Goal: Task Accomplishment & Management: Use online tool/utility

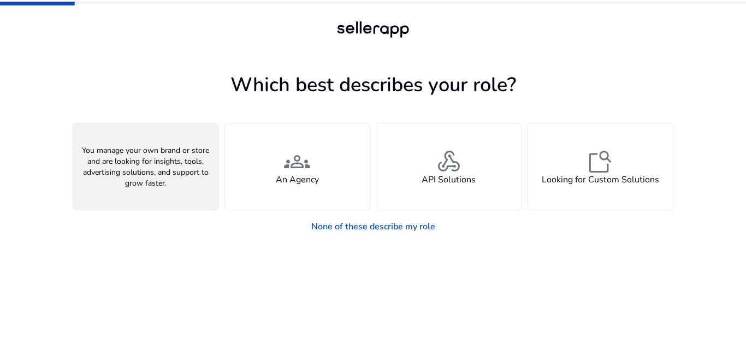
click at [161, 182] on h4 "A Seller" at bounding box center [145, 180] width 33 height 10
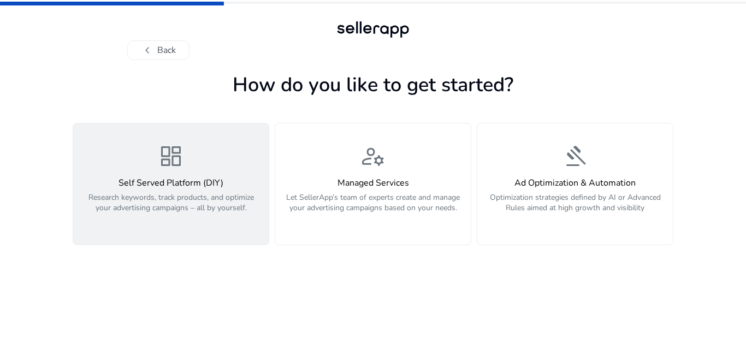
click at [236, 212] on p "Research keywords, track products, and optimize your advertising campaigns – al…" at bounding box center [171, 208] width 182 height 33
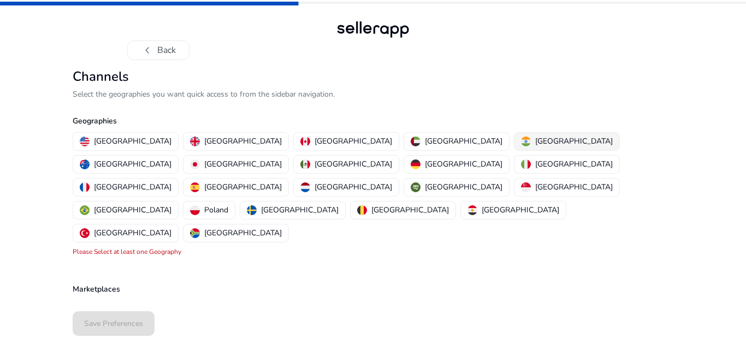
click at [535, 143] on p "[GEOGRAPHIC_DATA]" at bounding box center [574, 140] width 78 height 11
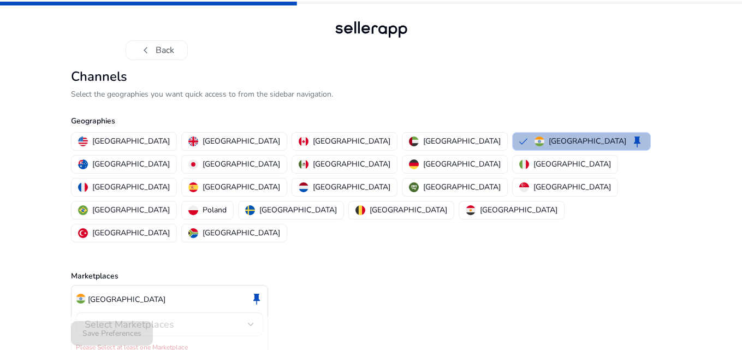
click at [252, 318] on div at bounding box center [251, 324] width 7 height 13
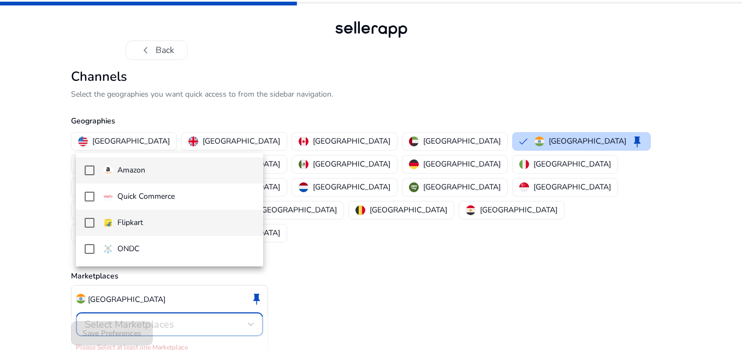
click at [87, 218] on mat-pseudo-checkbox at bounding box center [90, 223] width 10 height 10
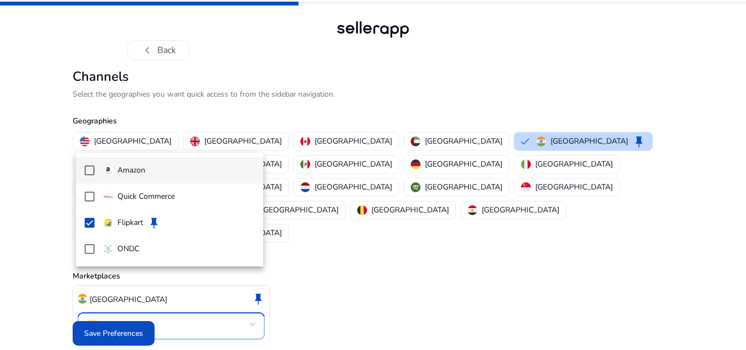
click at [90, 168] on mat-pseudo-checkbox at bounding box center [90, 170] width 10 height 10
click at [134, 328] on div at bounding box center [373, 175] width 746 height 350
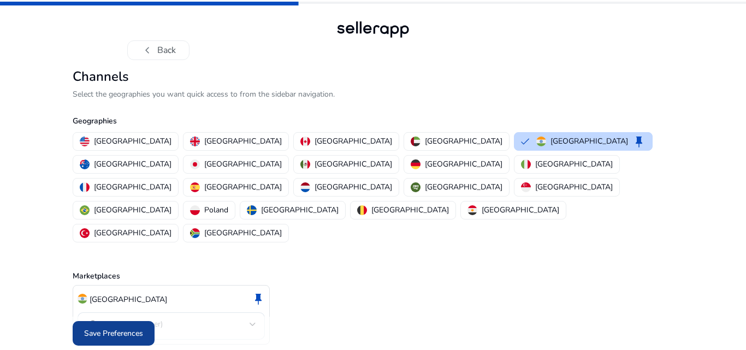
click at [126, 328] on span "Save Preferences" at bounding box center [113, 333] width 59 height 11
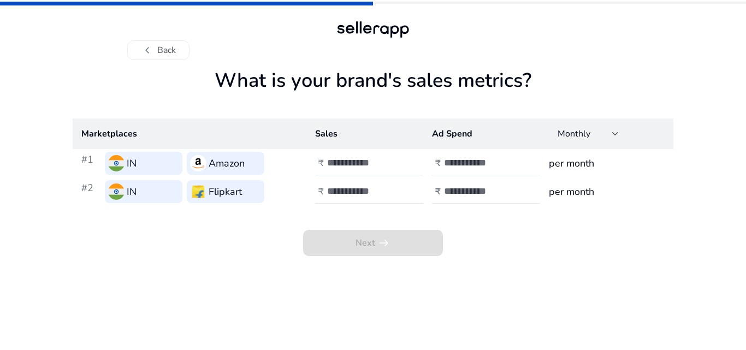
click at [363, 179] on td "₹" at bounding box center [364, 191] width 117 height 28
click at [351, 162] on input "number" at bounding box center [364, 163] width 74 height 12
click at [394, 163] on input "**" at bounding box center [364, 163] width 74 height 12
click at [396, 167] on input "**" at bounding box center [364, 163] width 74 height 12
click at [396, 161] on input "**" at bounding box center [364, 163] width 74 height 12
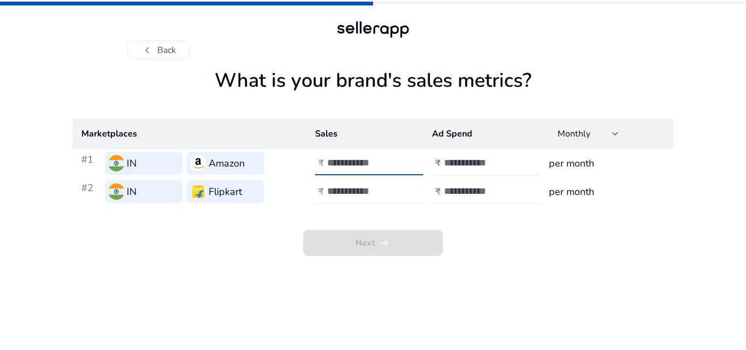
type input "*"
click at [396, 161] on input "*" at bounding box center [364, 163] width 74 height 12
click at [393, 197] on input "**" at bounding box center [364, 191] width 74 height 12
click at [397, 197] on input "**" at bounding box center [364, 191] width 74 height 12
click at [396, 195] on input "**" at bounding box center [364, 191] width 74 height 12
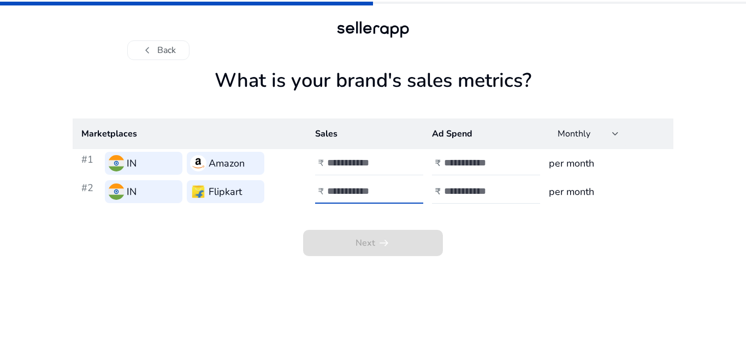
click at [395, 187] on input "**" at bounding box center [364, 191] width 74 height 12
click at [395, 186] on input "**" at bounding box center [364, 191] width 74 height 12
type input "*"
click at [395, 186] on input "*" at bounding box center [364, 191] width 74 height 12
click at [492, 171] on div at bounding box center [493, 163] width 98 height 24
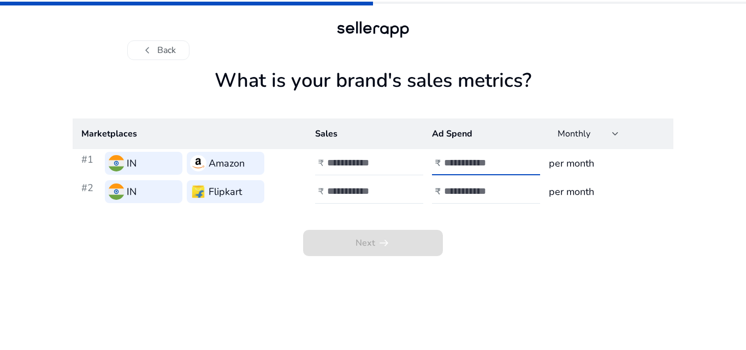
click at [519, 167] on div at bounding box center [493, 163] width 98 height 24
click at [516, 167] on input "**" at bounding box center [481, 163] width 74 height 12
click at [515, 167] on input "**" at bounding box center [481, 163] width 74 height 12
click at [512, 158] on input "**" at bounding box center [481, 163] width 74 height 12
click at [512, 158] on input "*" at bounding box center [481, 163] width 74 height 12
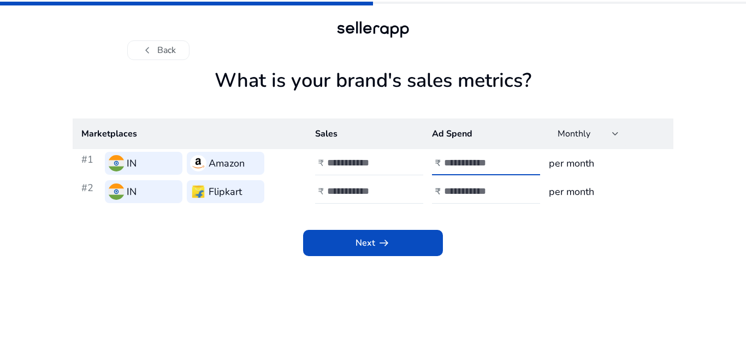
click at [512, 158] on input "*" at bounding box center [481, 163] width 74 height 12
type input "*"
click at [515, 167] on input "*" at bounding box center [481, 163] width 74 height 12
click at [501, 198] on div at bounding box center [493, 192] width 98 height 24
click at [514, 194] on input "**" at bounding box center [481, 191] width 74 height 12
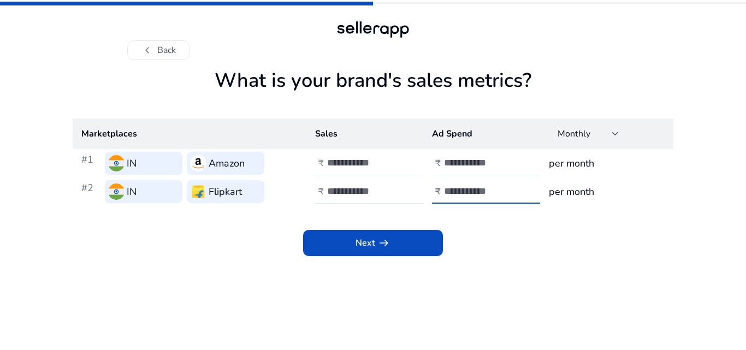
click at [513, 194] on input "**" at bounding box center [481, 191] width 74 height 12
click at [513, 195] on input "**" at bounding box center [481, 191] width 74 height 12
click at [512, 189] on input "**" at bounding box center [481, 191] width 74 height 12
type input "*"
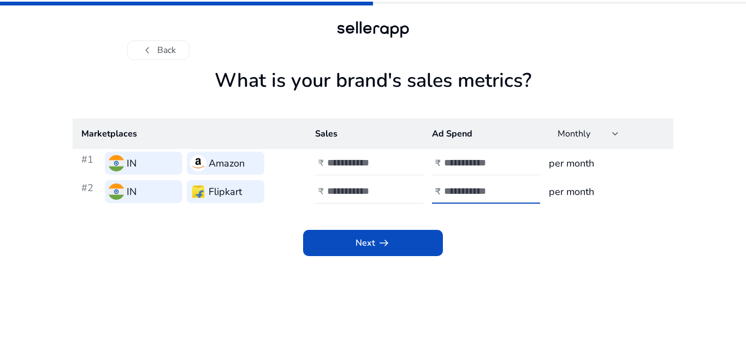
click at [512, 189] on input "*" at bounding box center [481, 191] width 74 height 12
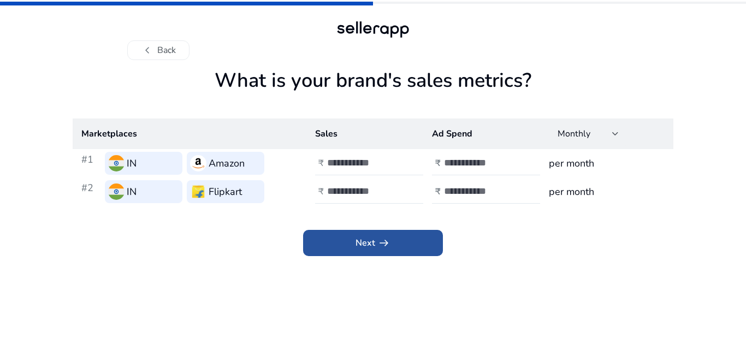
click at [382, 252] on span at bounding box center [373, 243] width 140 height 26
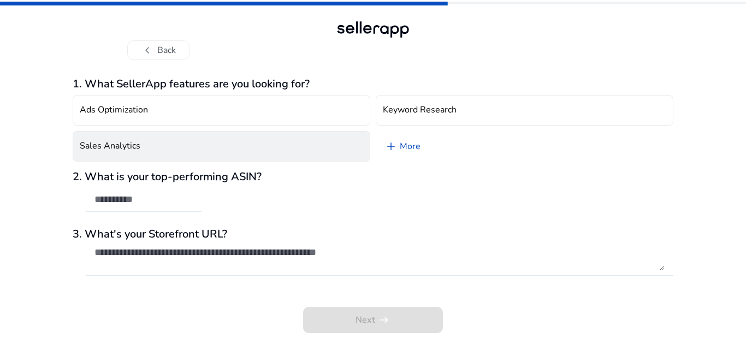
click at [185, 147] on button "Sales Analytics" at bounding box center [222, 146] width 298 height 31
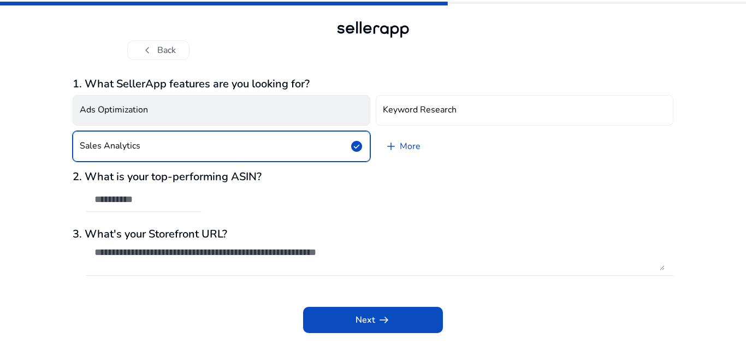
click at [215, 102] on button "Ads Optimization" at bounding box center [222, 110] width 298 height 31
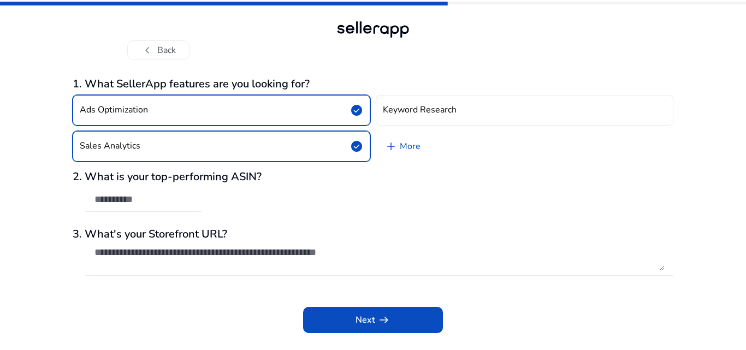
click at [217, 257] on textarea at bounding box center [379, 258] width 570 height 24
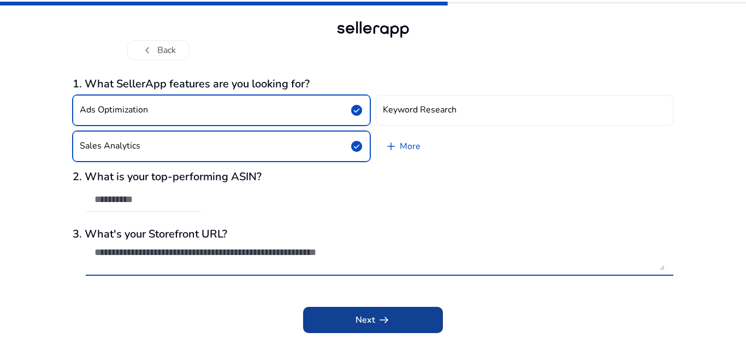
click at [353, 316] on span at bounding box center [373, 320] width 140 height 26
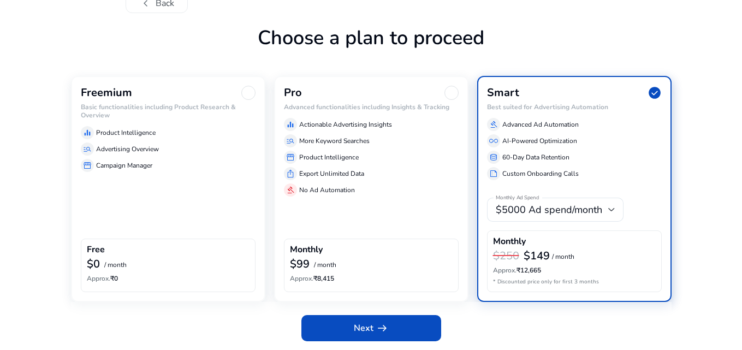
click at [194, 152] on div "manage_search Advertising Overview" at bounding box center [168, 148] width 175 height 13
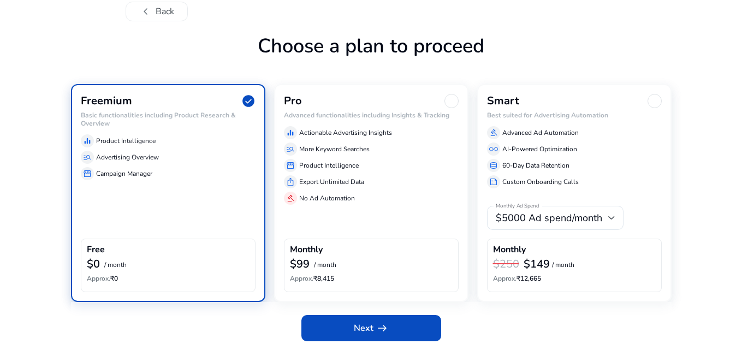
scroll to position [39, 0]
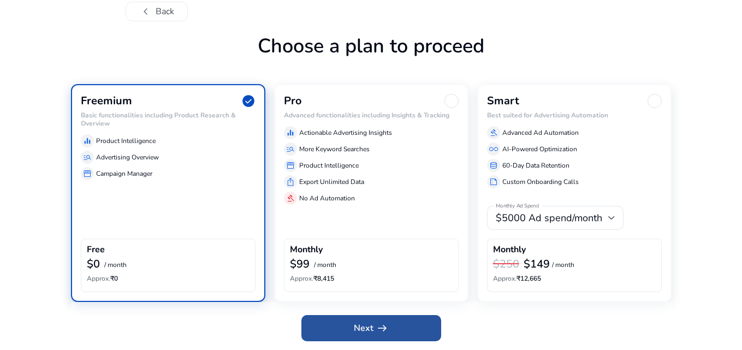
click at [343, 328] on span at bounding box center [371, 328] width 140 height 26
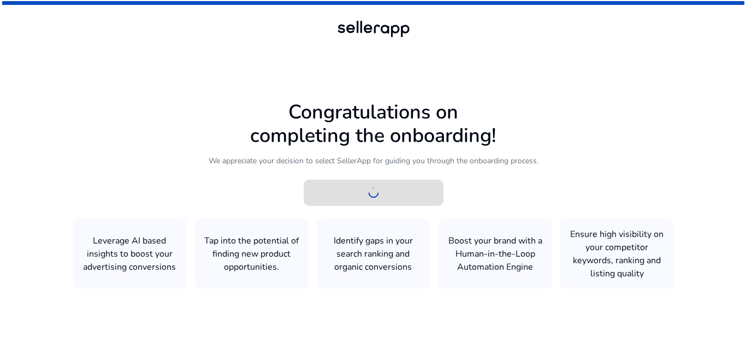
scroll to position [0, 0]
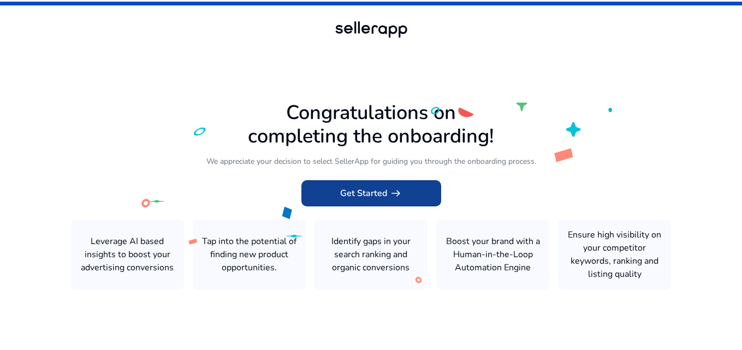
click at [373, 188] on span "Get Started arrow_right_alt" at bounding box center [371, 193] width 62 height 13
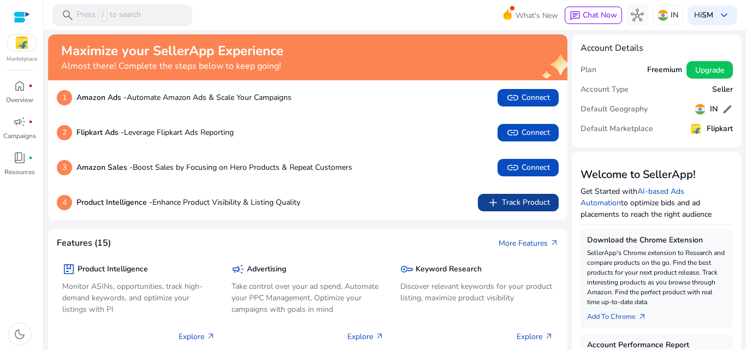
click at [508, 203] on span "add Track Product" at bounding box center [517, 202] width 63 height 13
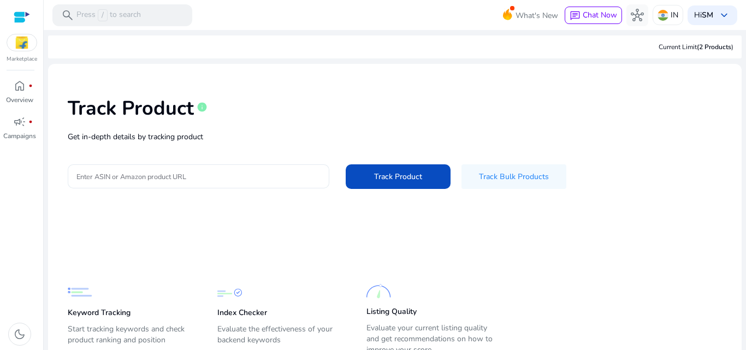
click at [222, 169] on div at bounding box center [198, 176] width 244 height 24
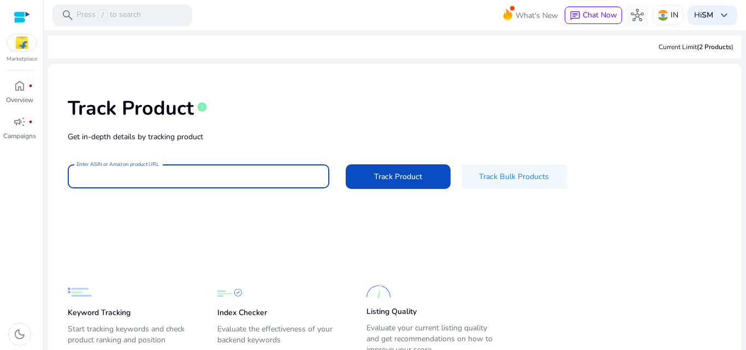
click at [20, 44] on img at bounding box center [21, 42] width 29 height 16
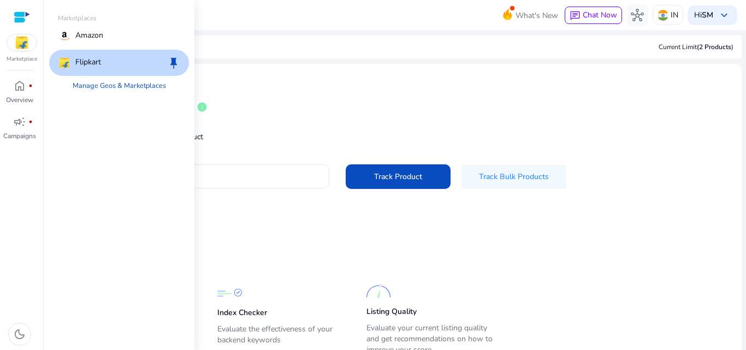
click at [112, 68] on div "Flipkart keep" at bounding box center [119, 63] width 140 height 26
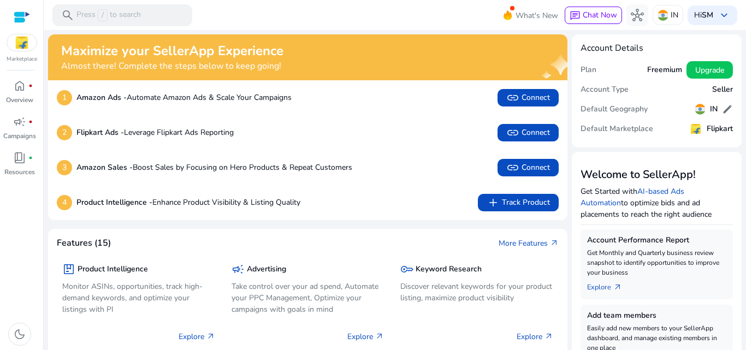
click at [514, 217] on div "4 Product Intelligence - Enhance Product Visibility & Listing Quality add Track…" at bounding box center [307, 202] width 519 height 35
click at [518, 202] on span "add Track Product" at bounding box center [517, 202] width 63 height 13
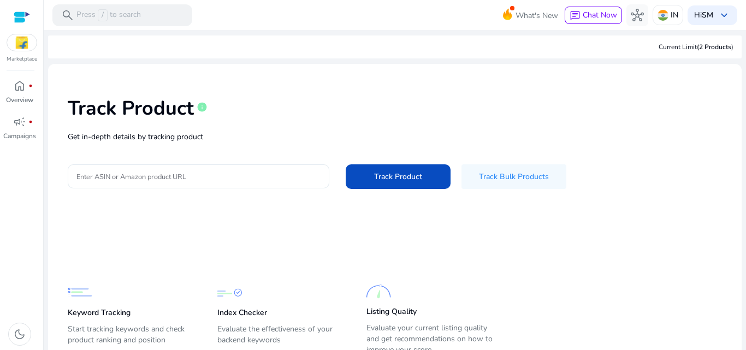
click at [188, 176] on input "Enter ASIN or Amazon product URL" at bounding box center [198, 176] width 244 height 12
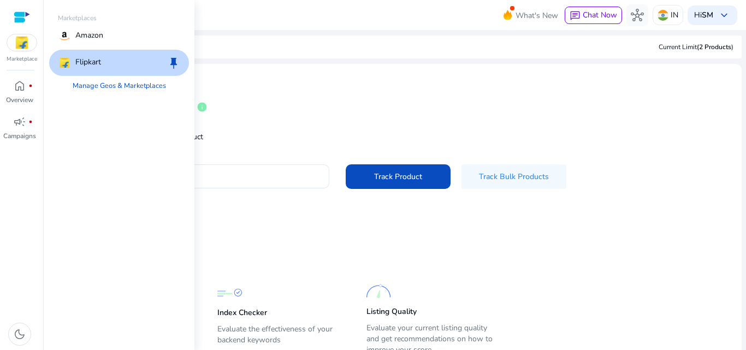
click at [103, 61] on div "Flipkart keep" at bounding box center [119, 63] width 140 height 26
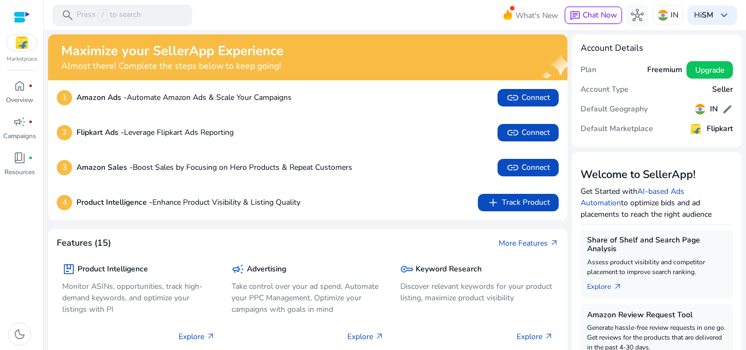
click at [717, 131] on h5 "Flipkart" at bounding box center [719, 128] width 26 height 9
click at [528, 199] on span "add Track Product" at bounding box center [517, 202] width 63 height 13
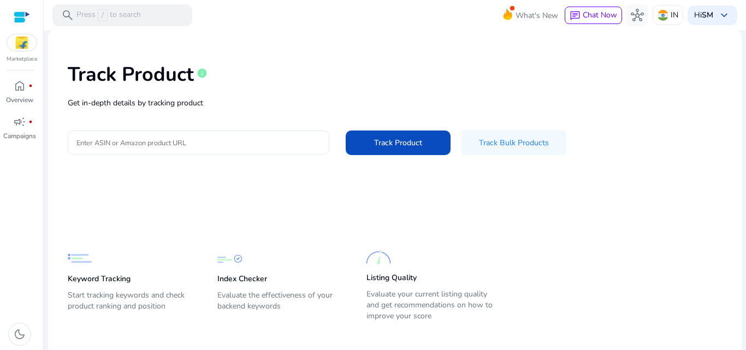
click at [215, 147] on div "Track Product info Get in-depth details by tracking product Enter ASIN or Amazo…" at bounding box center [395, 108] width 676 height 138
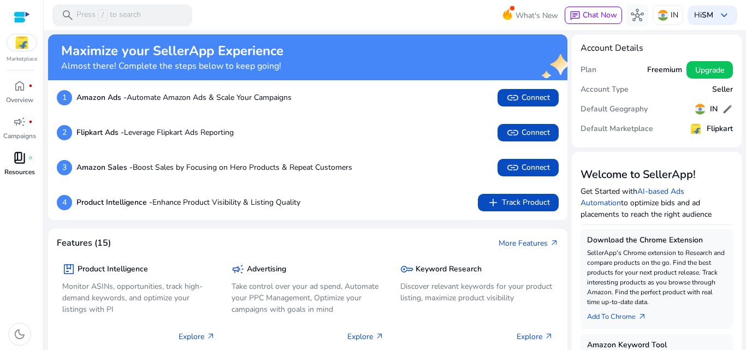
click at [13, 159] on span "book_4" at bounding box center [19, 157] width 13 height 13
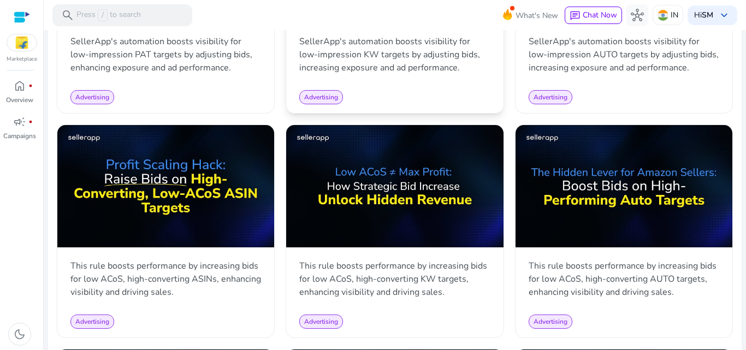
scroll to position [928, 0]
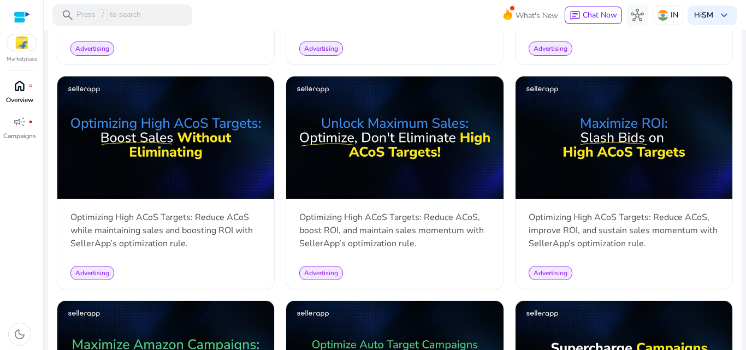
click at [18, 98] on p "Overview" at bounding box center [19, 100] width 27 height 10
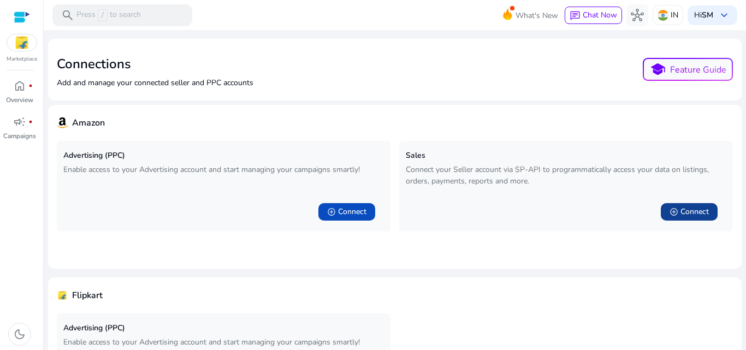
click at [684, 213] on span "Connect" at bounding box center [694, 211] width 28 height 11
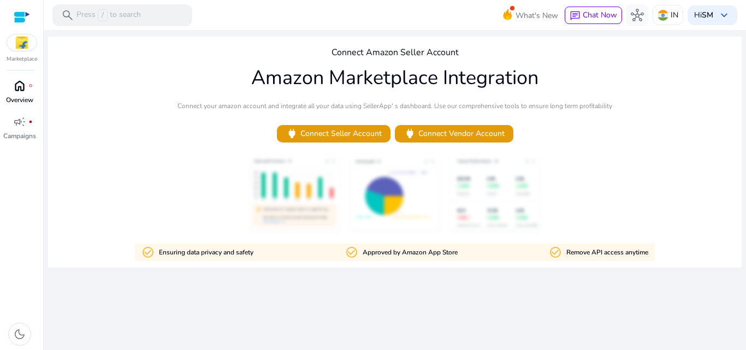
click at [14, 94] on link "home fiber_manual_record Overview" at bounding box center [19, 95] width 39 height 36
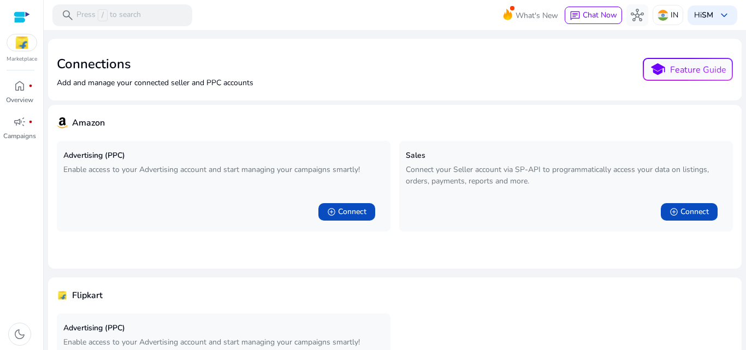
click at [26, 40] on img at bounding box center [21, 42] width 29 height 16
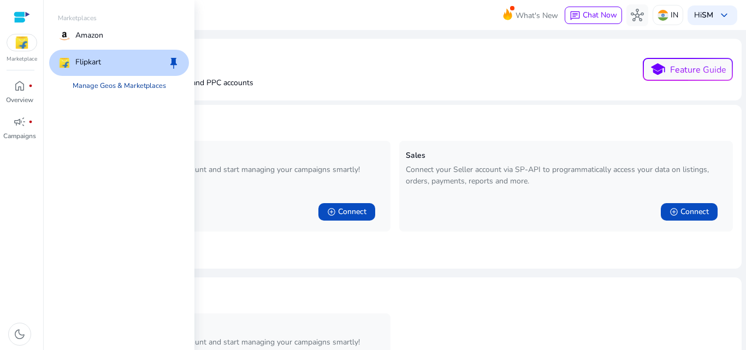
click at [105, 85] on link "Manage Geos & Marketplaces" at bounding box center [119, 86] width 111 height 20
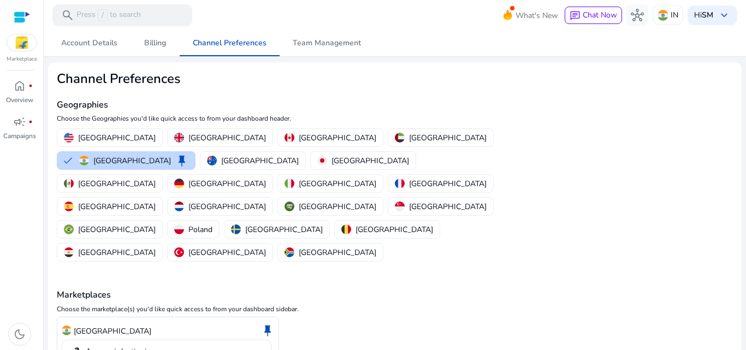
scroll to position [34, 0]
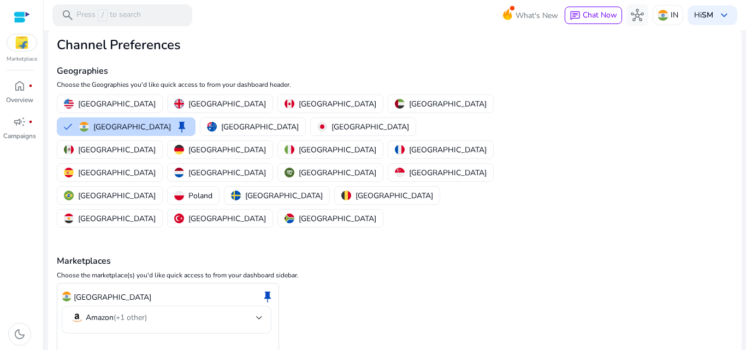
click at [239, 311] on mat-select-trigger "Amazon (+1 other)" at bounding box center [163, 317] width 186 height 13
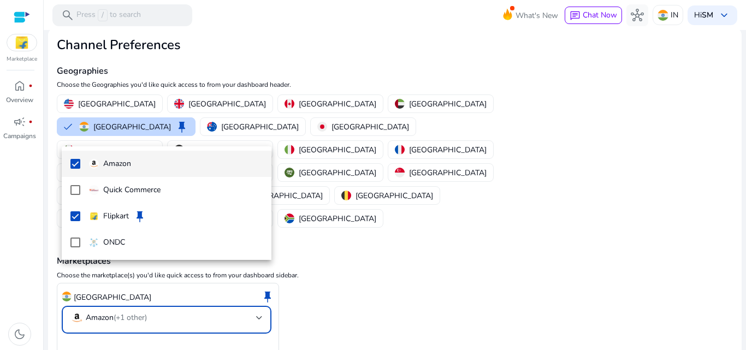
click at [563, 239] on div at bounding box center [373, 175] width 746 height 350
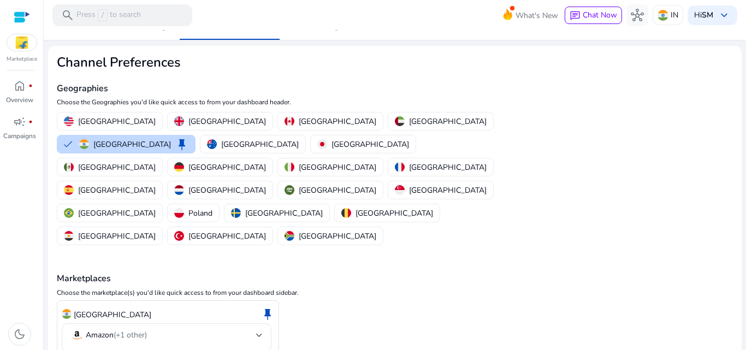
scroll to position [0, 0]
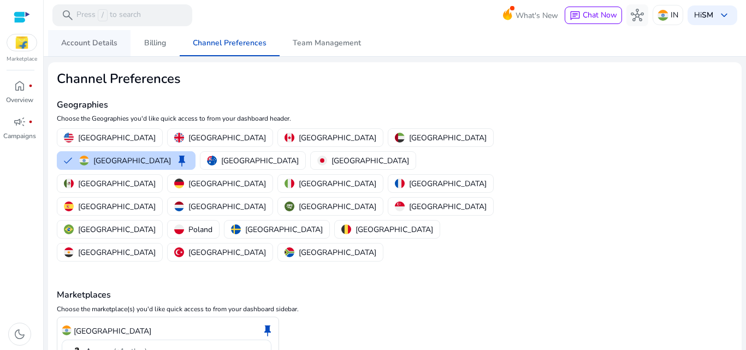
click at [106, 41] on span "Account Details" at bounding box center [89, 43] width 56 height 8
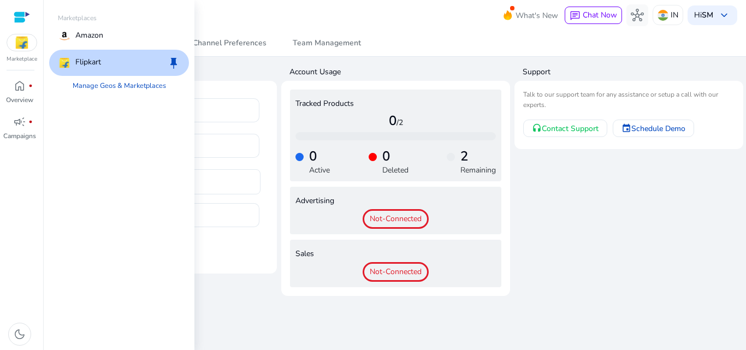
click at [15, 47] on img at bounding box center [21, 42] width 29 height 16
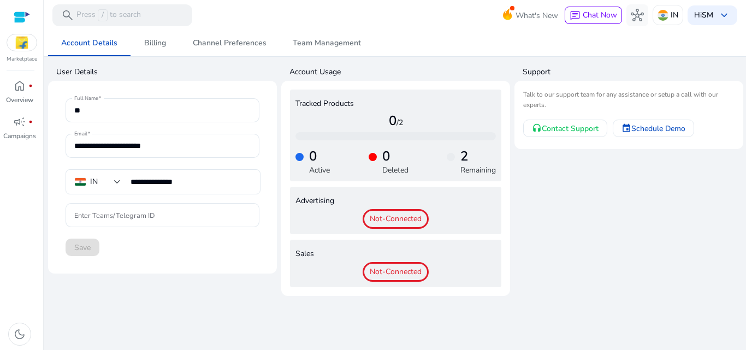
click at [416, 271] on span "Not-Connected" at bounding box center [396, 272] width 66 height 20
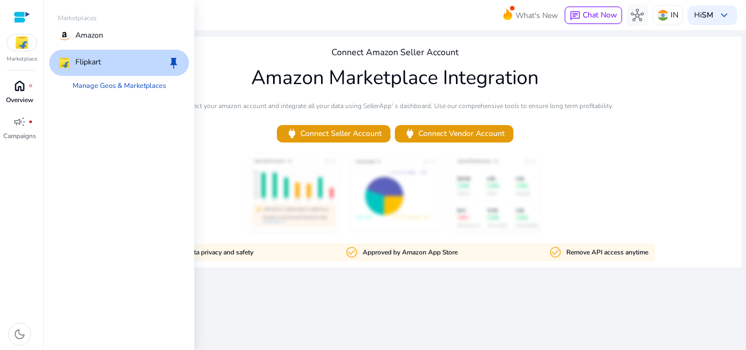
click at [15, 97] on p "Overview" at bounding box center [19, 100] width 27 height 10
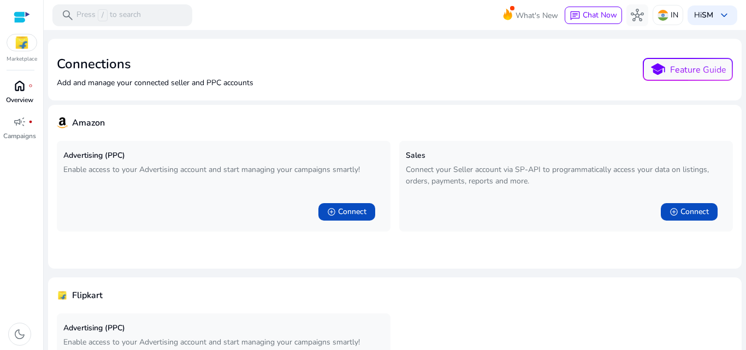
click at [21, 95] on p "Overview" at bounding box center [19, 100] width 27 height 10
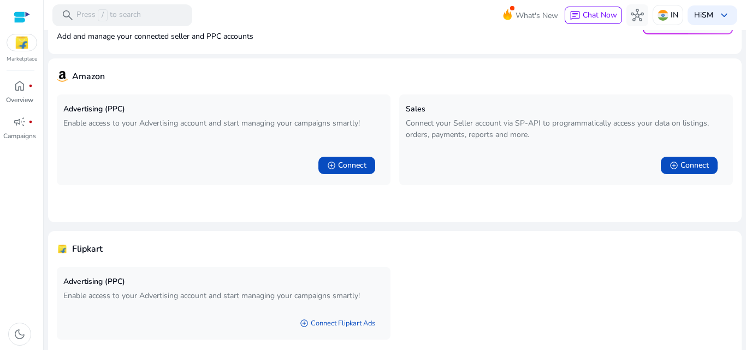
scroll to position [91, 0]
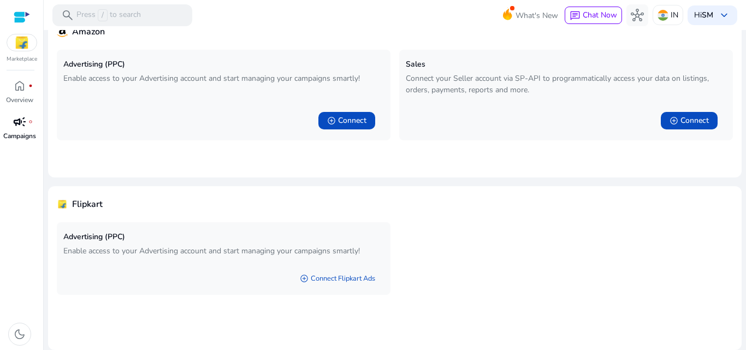
click at [21, 128] on span "campaign" at bounding box center [19, 121] width 13 height 13
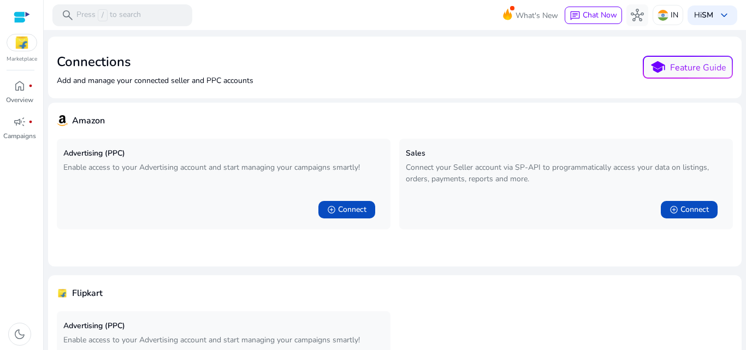
scroll to position [0, 0]
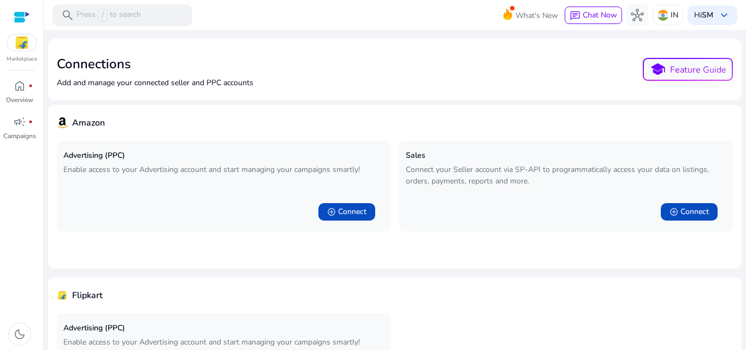
click at [12, 42] on img at bounding box center [21, 42] width 29 height 16
click at [24, 45] on img at bounding box center [21, 42] width 29 height 16
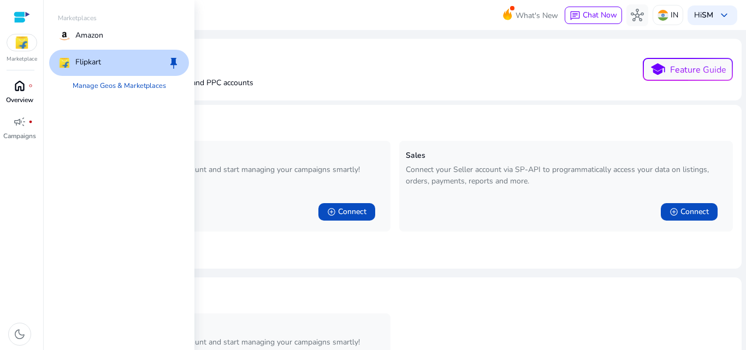
click at [17, 98] on p "Overview" at bounding box center [19, 100] width 27 height 10
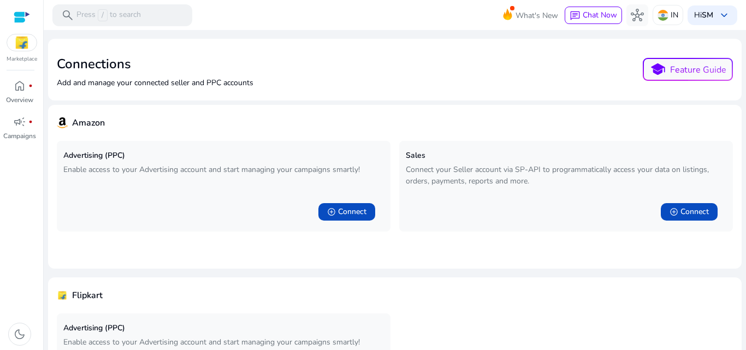
click at [27, 41] on img at bounding box center [21, 42] width 29 height 16
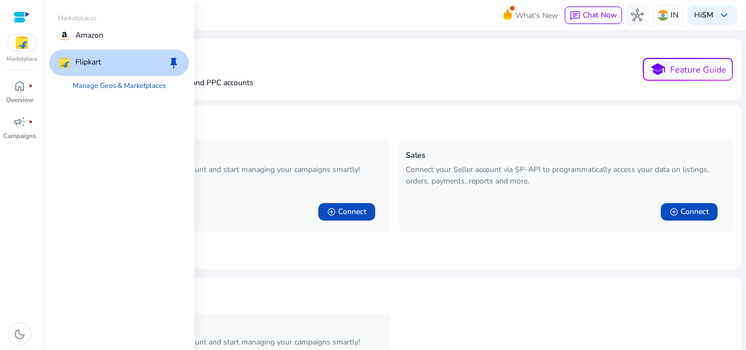
click at [25, 47] on img at bounding box center [21, 42] width 29 height 16
click at [94, 65] on p "Flipkart" at bounding box center [88, 62] width 26 height 13
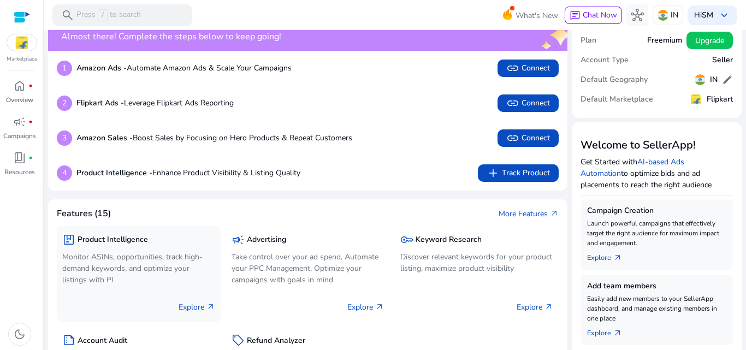
scroll to position [55, 0]
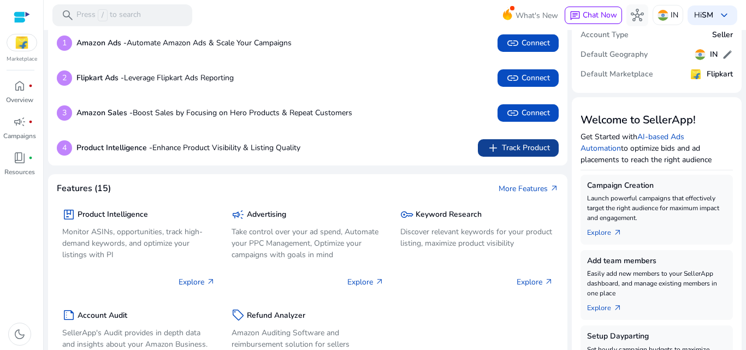
click at [521, 147] on span "add Track Product" at bounding box center [517, 147] width 63 height 13
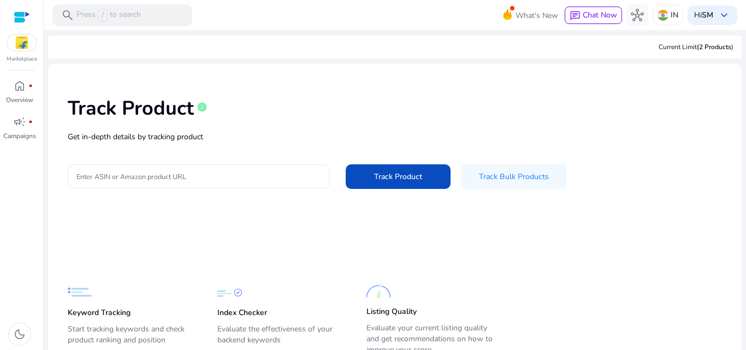
click at [156, 181] on input "Enter ASIN or Amazon product URL" at bounding box center [198, 176] width 244 height 12
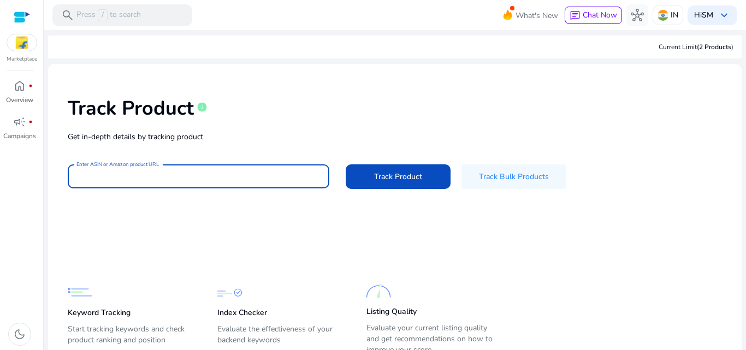
paste input "**********"
type input "**********"
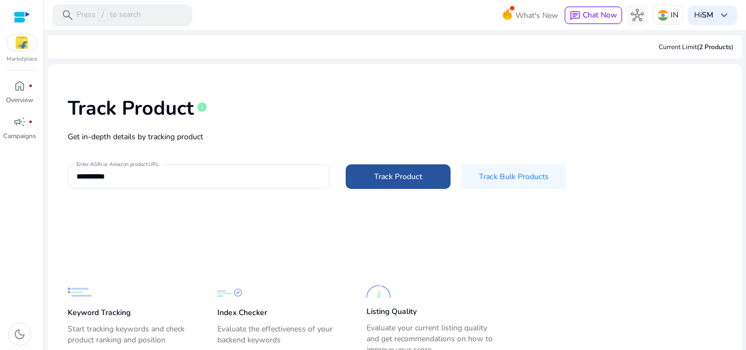
click at [384, 175] on span "Track Product" at bounding box center [398, 176] width 48 height 11
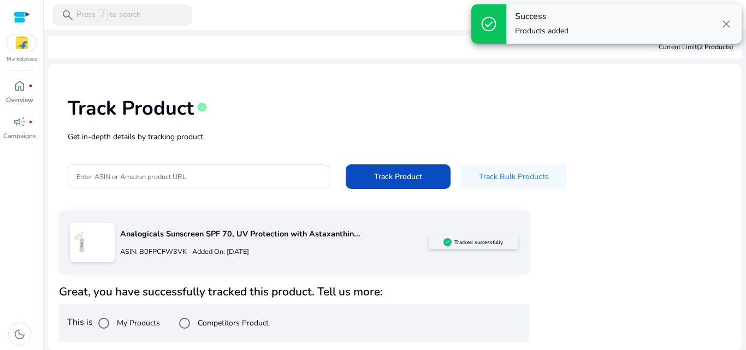
scroll to position [1, 0]
click at [728, 27] on span "close" at bounding box center [726, 23] width 13 height 13
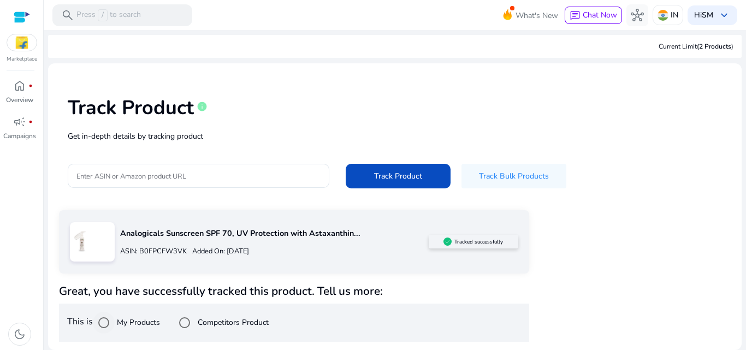
click at [136, 319] on label "My Products" at bounding box center [137, 322] width 45 height 11
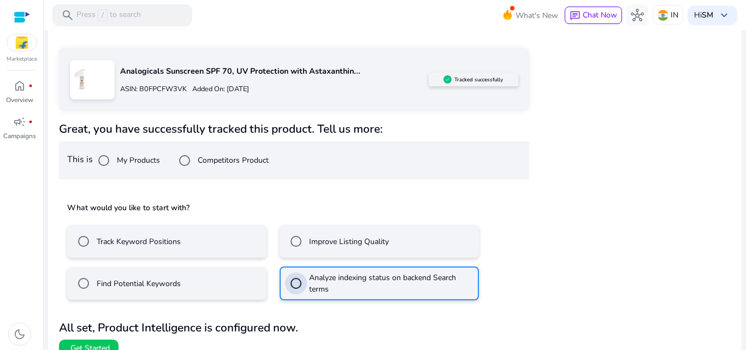
scroll to position [178, 0]
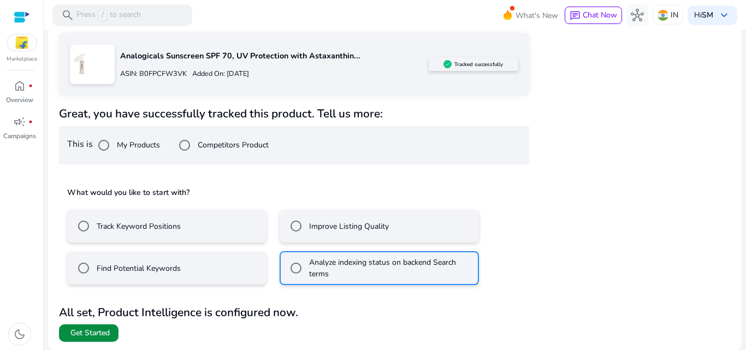
click at [102, 332] on span "Get Started" at bounding box center [89, 333] width 39 height 11
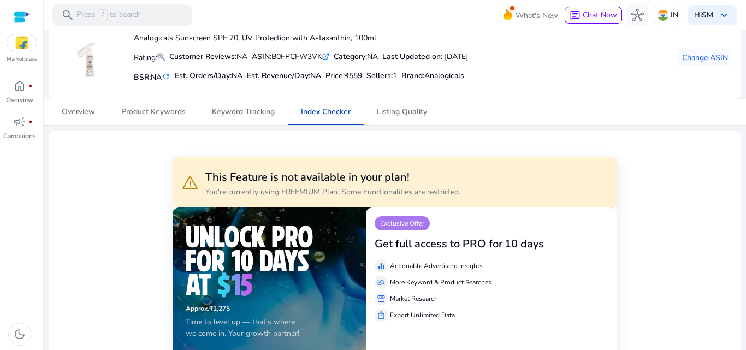
scroll to position [55, 0]
click at [408, 114] on span "Listing Quality" at bounding box center [402, 113] width 50 height 8
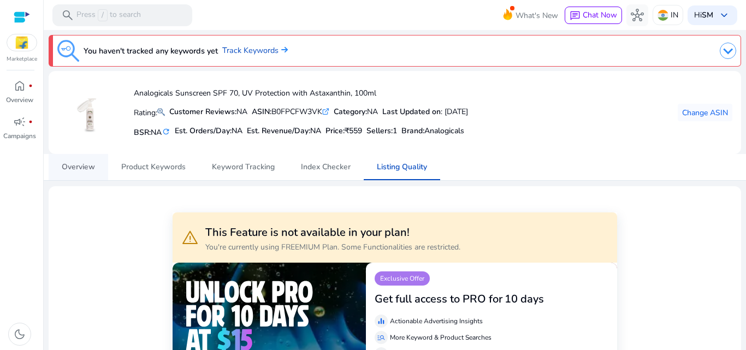
click at [68, 166] on span "Overview" at bounding box center [78, 167] width 33 height 8
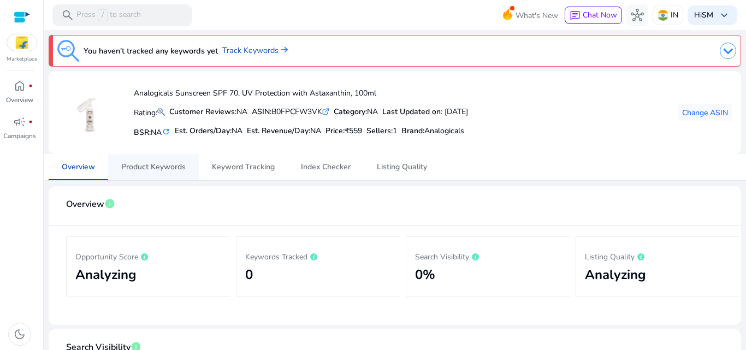
click at [157, 163] on span "Product Keywords" at bounding box center [153, 167] width 64 height 8
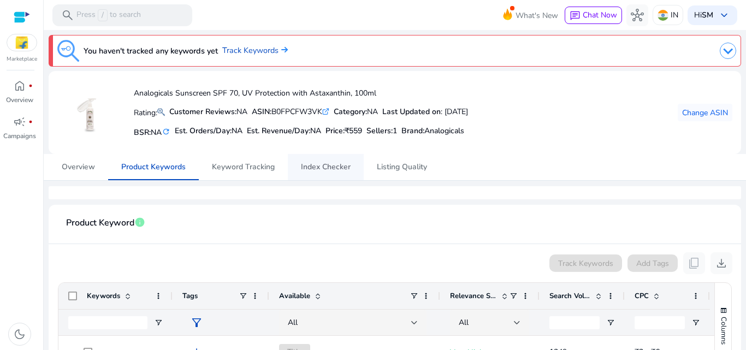
click at [348, 166] on span "Index Checker" at bounding box center [326, 167] width 50 height 8
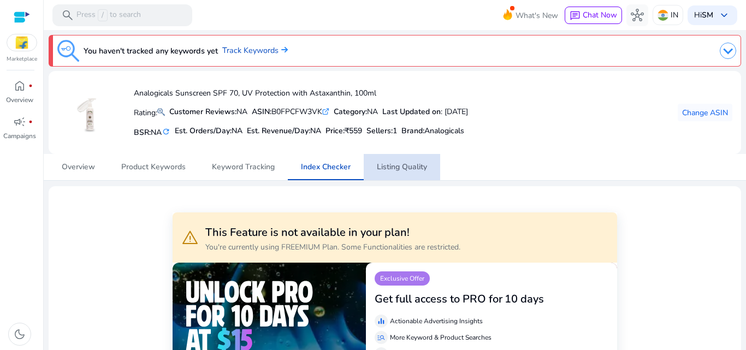
click at [400, 165] on span "Listing Quality" at bounding box center [402, 167] width 50 height 8
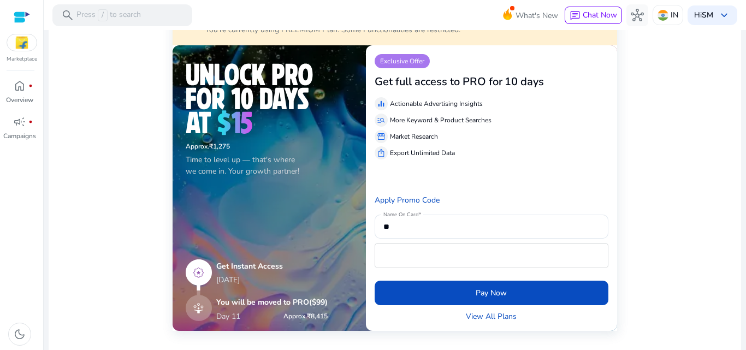
scroll to position [55, 0]
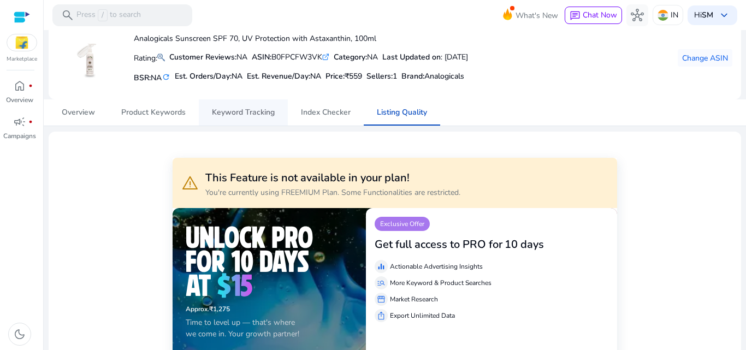
click at [225, 112] on span "Keyword Tracking" at bounding box center [243, 113] width 63 height 8
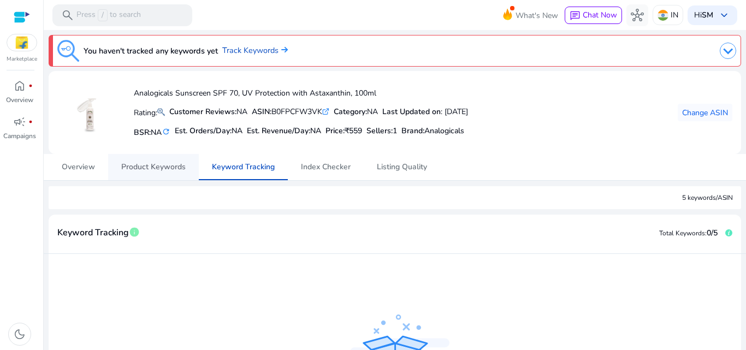
click at [168, 165] on span "Product Keywords" at bounding box center [153, 167] width 64 height 8
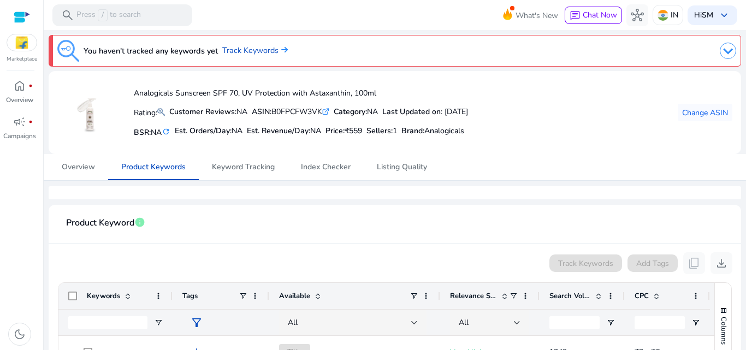
scroll to position [55, 0]
click at [329, 163] on span "Index Checker" at bounding box center [326, 167] width 50 height 8
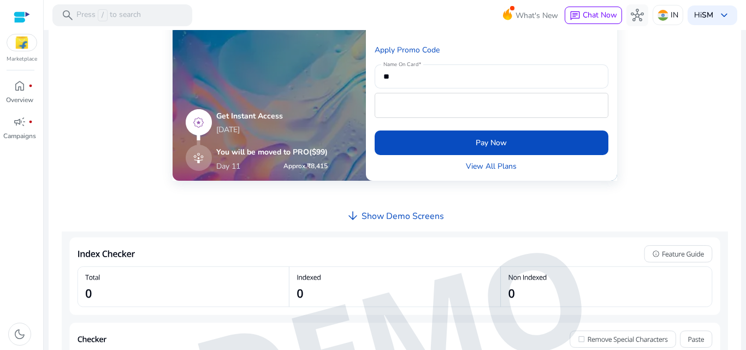
scroll to position [364, 0]
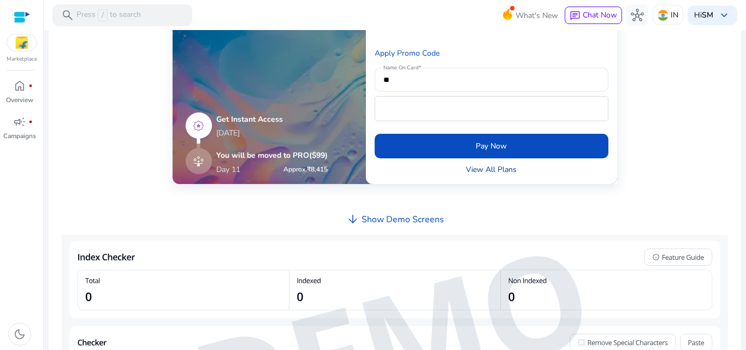
click at [489, 173] on link "View All Plans" at bounding box center [491, 169] width 51 height 11
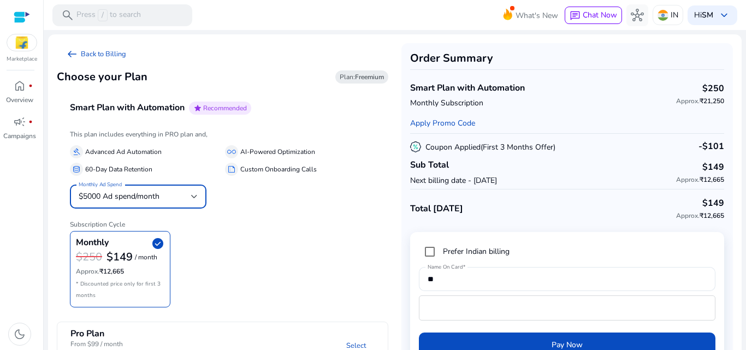
click at [183, 194] on div "$5000 Ad spend/month" at bounding box center [135, 197] width 112 height 12
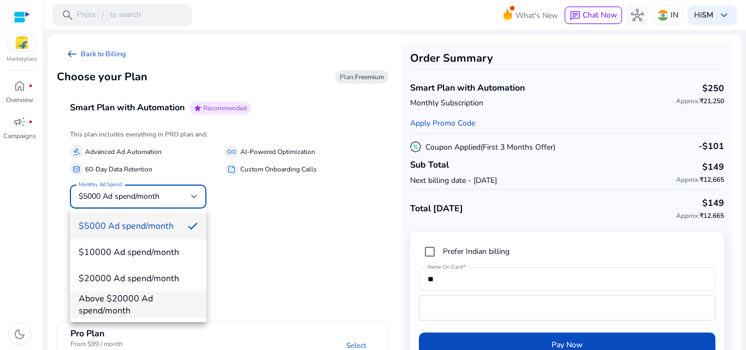
click at [153, 296] on span "Above $20000 Ad spend/month" at bounding box center [138, 305] width 119 height 24
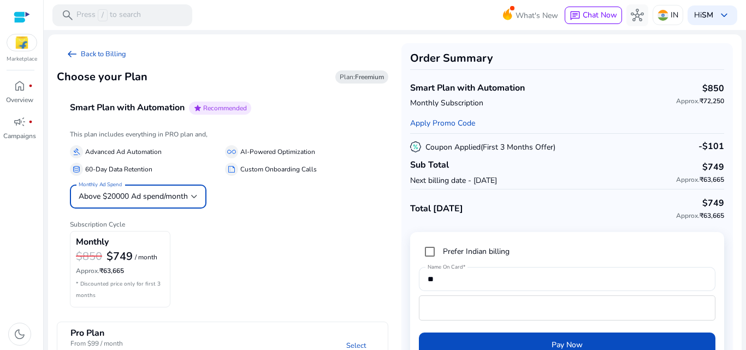
click at [188, 196] on span "Above $20000 Ad spend/month" at bounding box center [133, 196] width 109 height 10
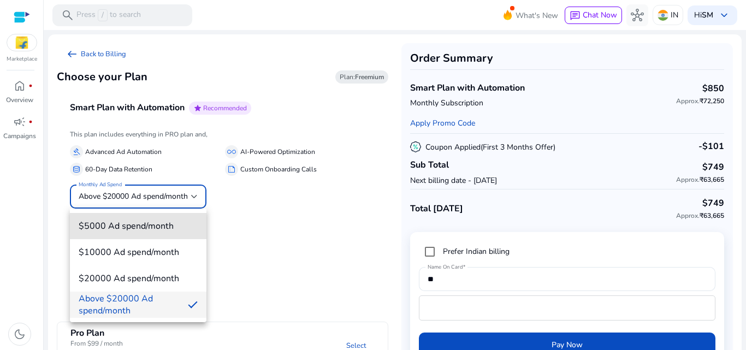
click at [176, 228] on span "$5000 Ad spend/month" at bounding box center [138, 226] width 119 height 12
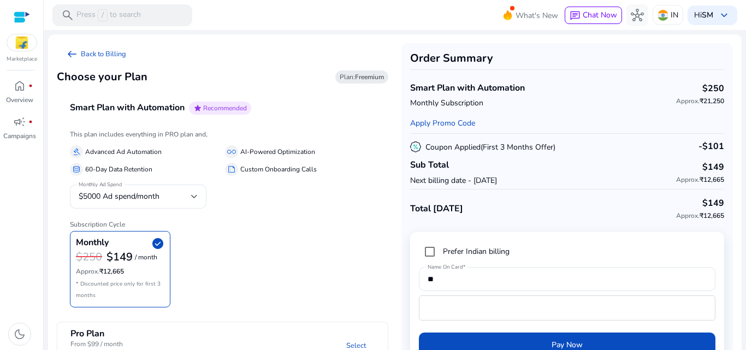
click at [270, 240] on div "Monthly check_circle $250 $149 / month Approx. ₹12,665 * Discounted price only …" at bounding box center [222, 269] width 305 height 76
click at [719, 10] on span "keyboard_arrow_down" at bounding box center [723, 15] width 13 height 13
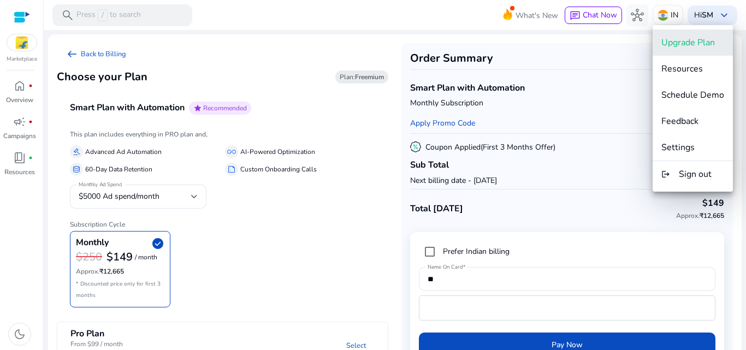
click at [705, 39] on span "Upgrade Plan" at bounding box center [688, 43] width 54 height 12
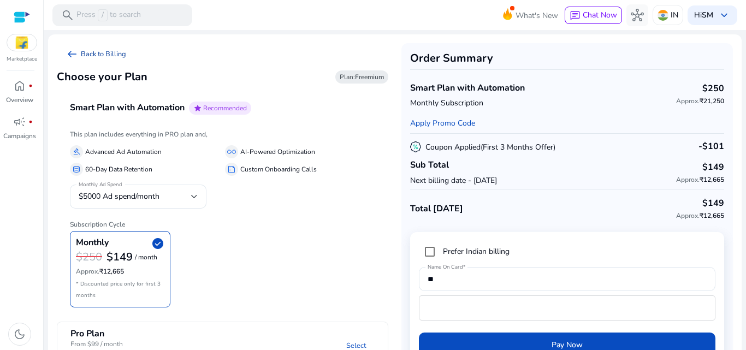
click at [102, 52] on link "arrow_left_alt Back to Billing" at bounding box center [96, 54] width 78 height 22
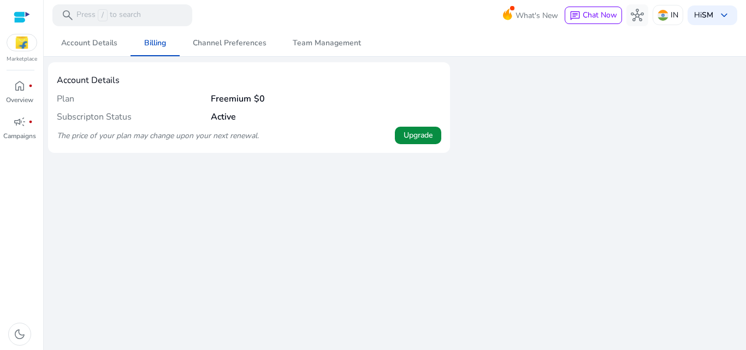
click at [398, 134] on span at bounding box center [418, 135] width 46 height 26
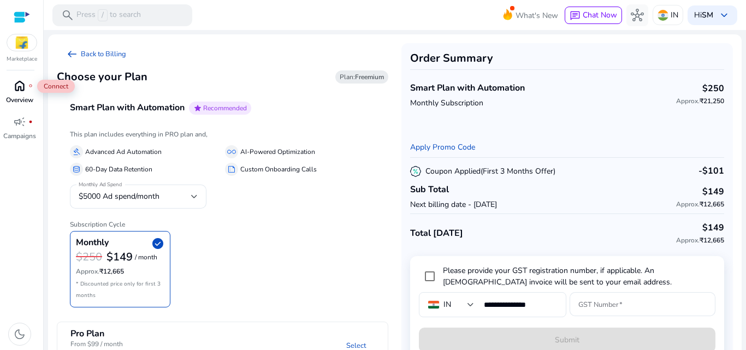
click at [22, 88] on span "home" at bounding box center [19, 85] width 13 height 13
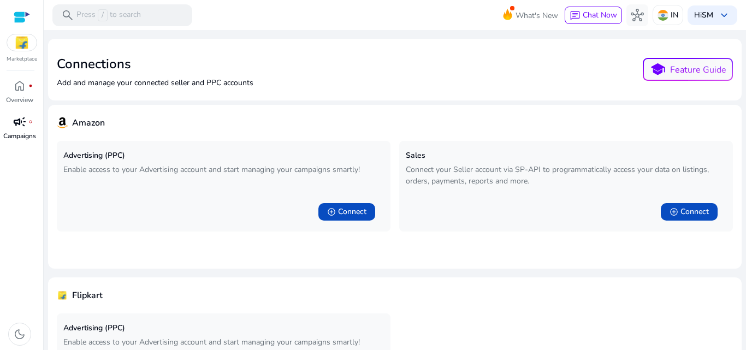
click at [32, 132] on p "Campaigns" at bounding box center [19, 136] width 33 height 10
click at [23, 339] on span "dark_mode" at bounding box center [19, 334] width 13 height 13
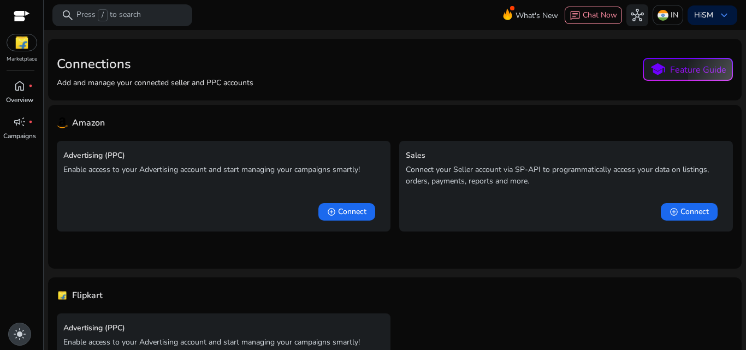
click at [19, 336] on span "light_mode" at bounding box center [19, 334] width 13 height 13
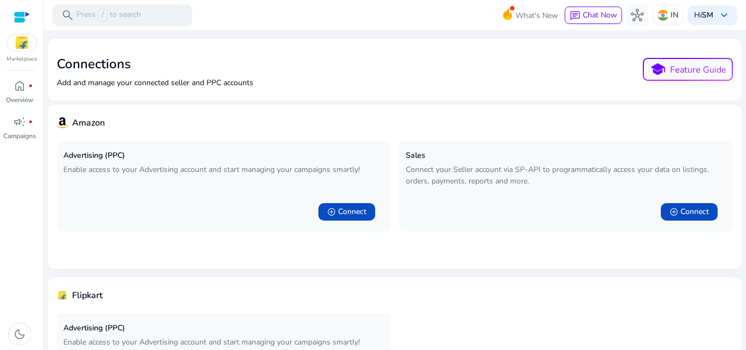
click at [25, 11] on div at bounding box center [22, 17] width 16 height 13
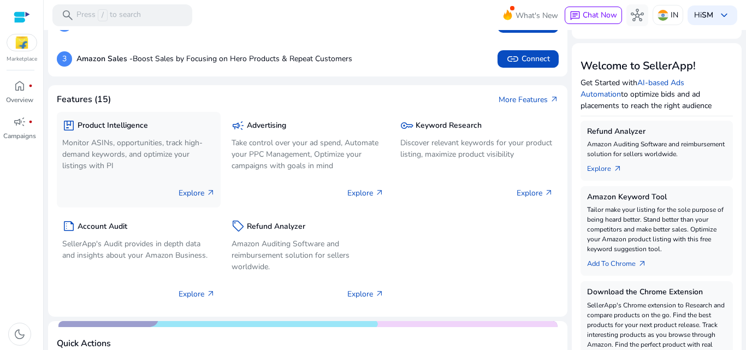
scroll to position [109, 0]
click at [199, 192] on p "Explore arrow_outward" at bounding box center [197, 192] width 37 height 11
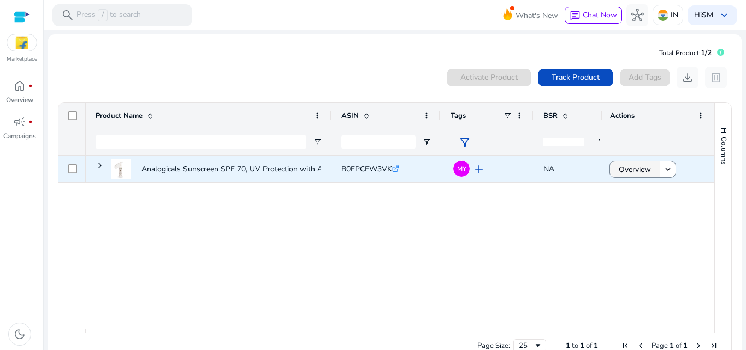
click at [610, 168] on span at bounding box center [635, 169] width 50 height 26
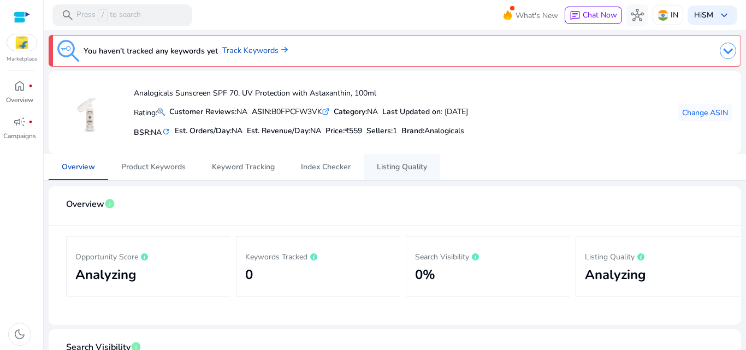
click at [417, 166] on span "Listing Quality" at bounding box center [402, 167] width 50 height 8
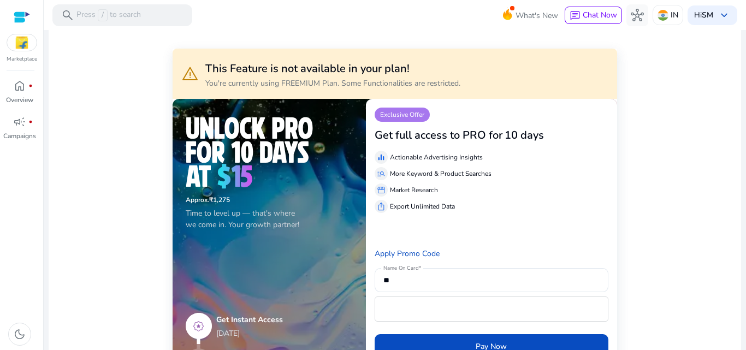
scroll to position [218, 0]
